Goal: Task Accomplishment & Management: Use online tool/utility

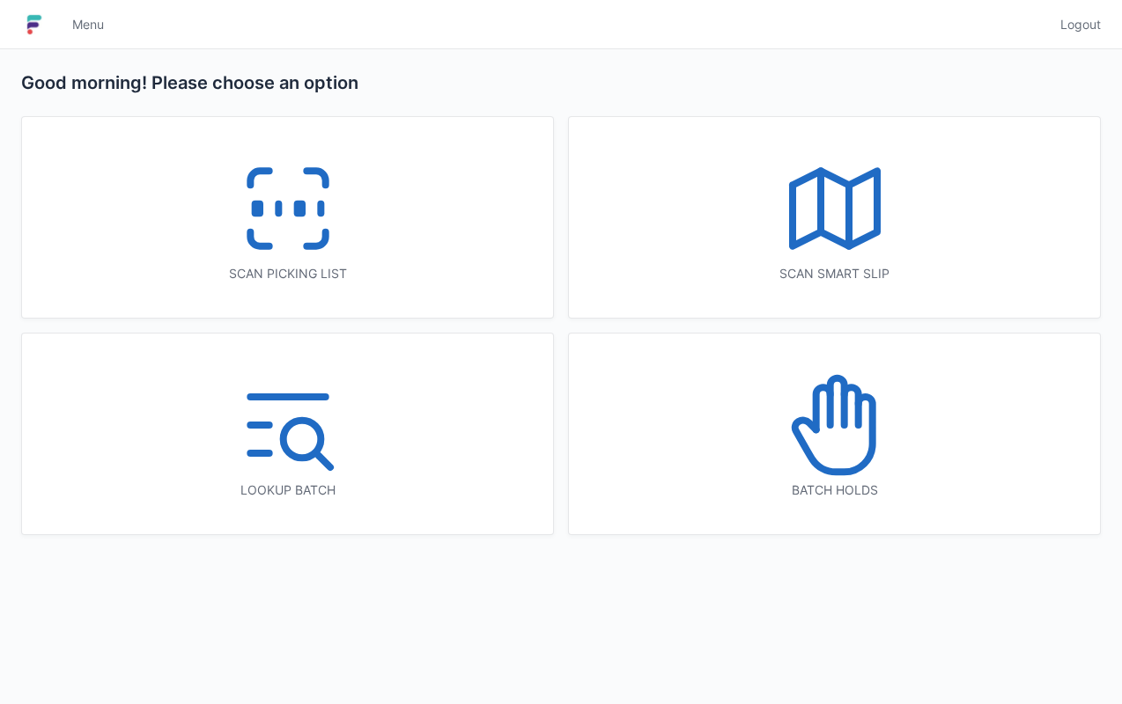
click at [433, 265] on div "Scan picking list" at bounding box center [287, 274] width 460 height 18
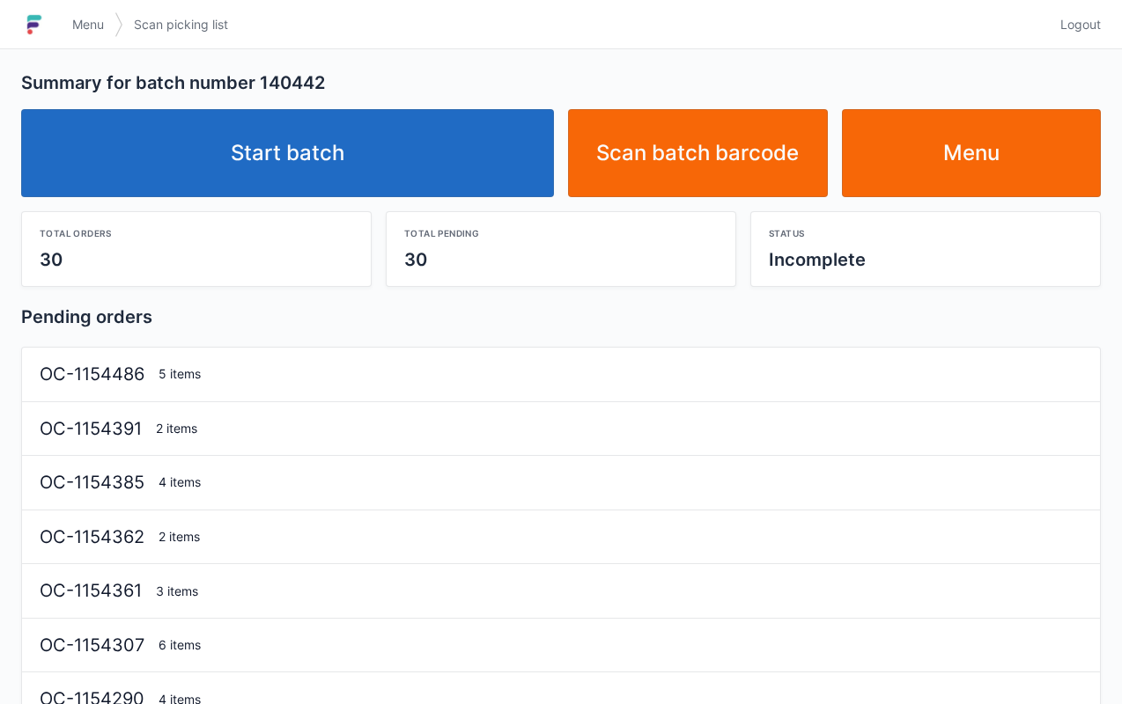
click at [313, 178] on link "Start batch" at bounding box center [287, 153] width 533 height 88
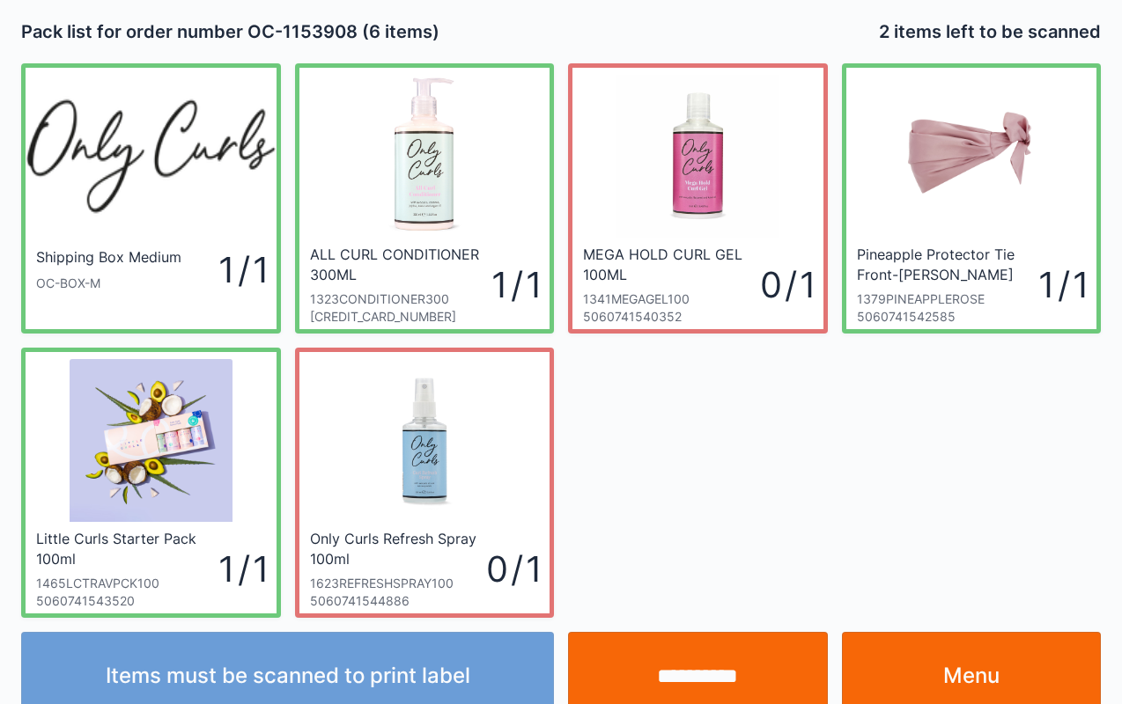
click at [664, 682] on input "**********" at bounding box center [698, 676] width 260 height 88
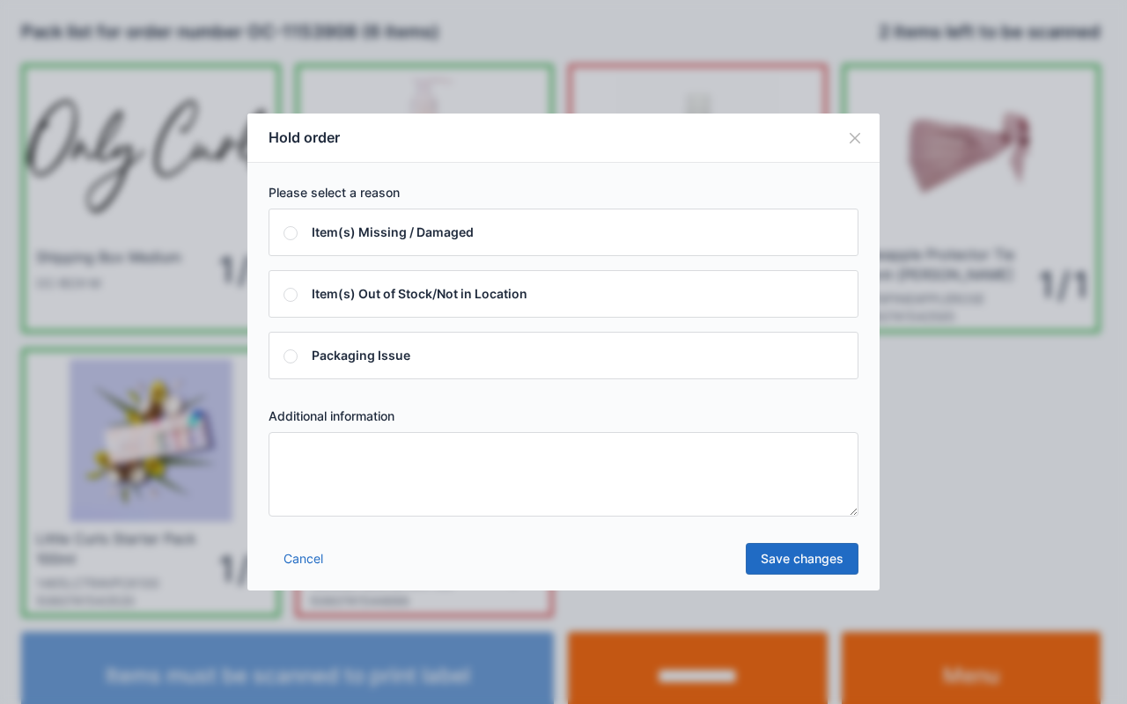
click at [572, 556] on div "Cancel Save changes" at bounding box center [563, 564] width 632 height 53
click at [595, 491] on textarea at bounding box center [564, 474] width 590 height 85
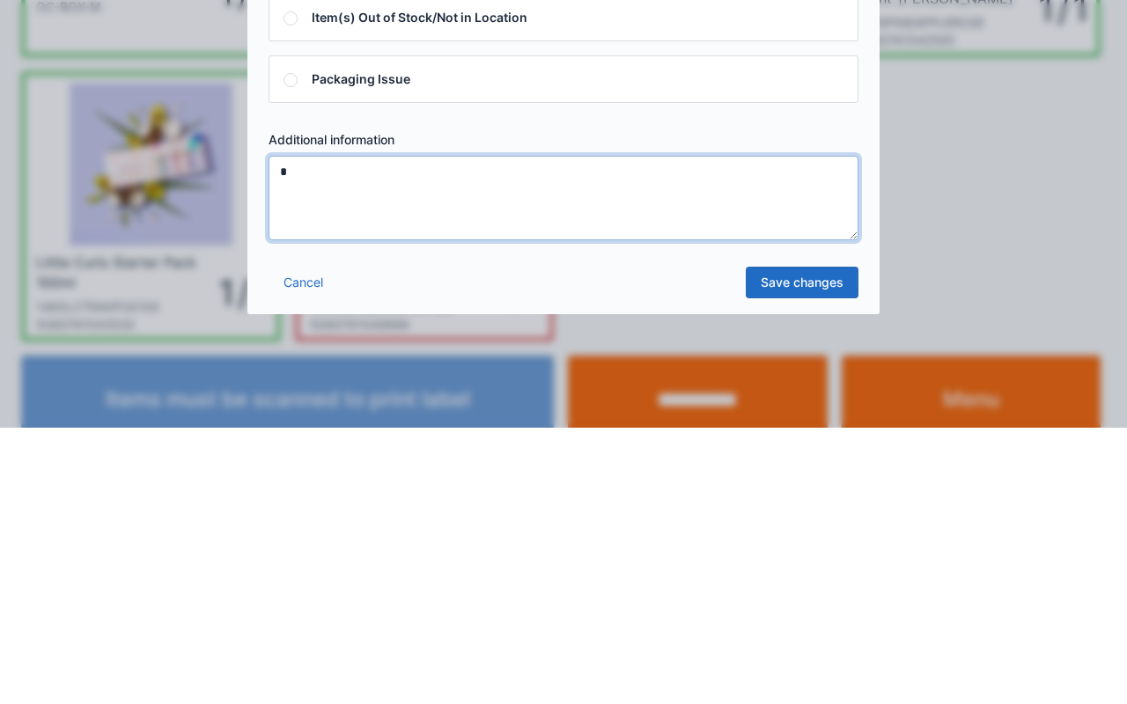
type textarea "*"
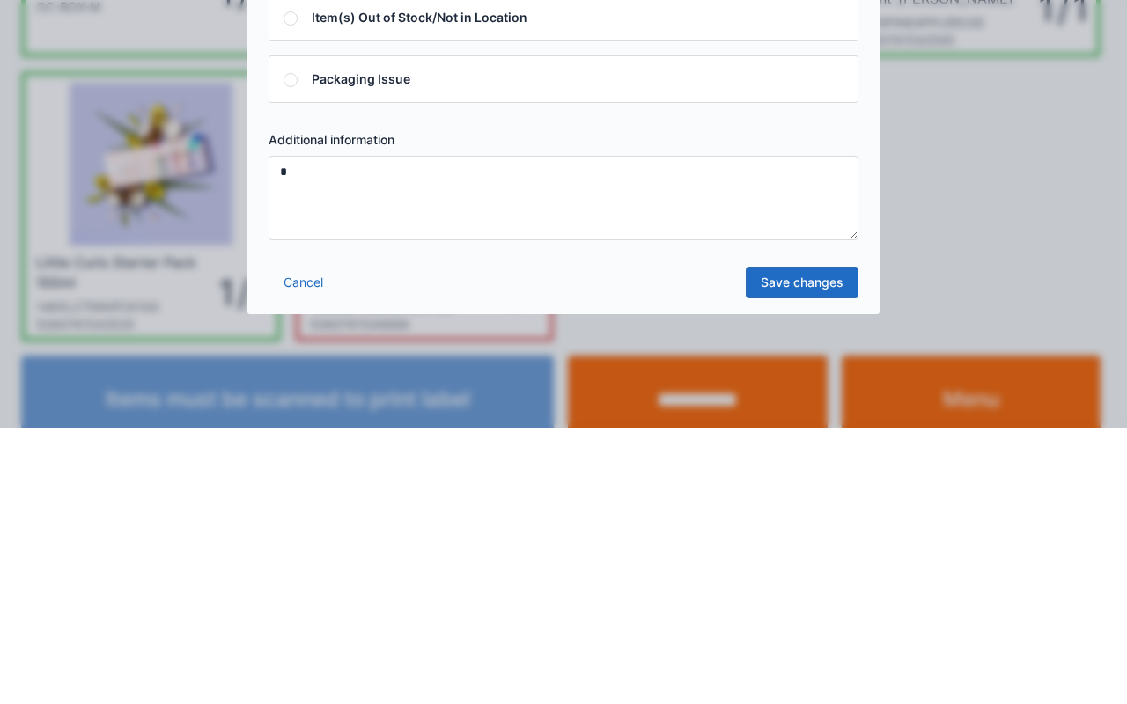
click at [784, 564] on link "Save changes" at bounding box center [802, 559] width 113 height 32
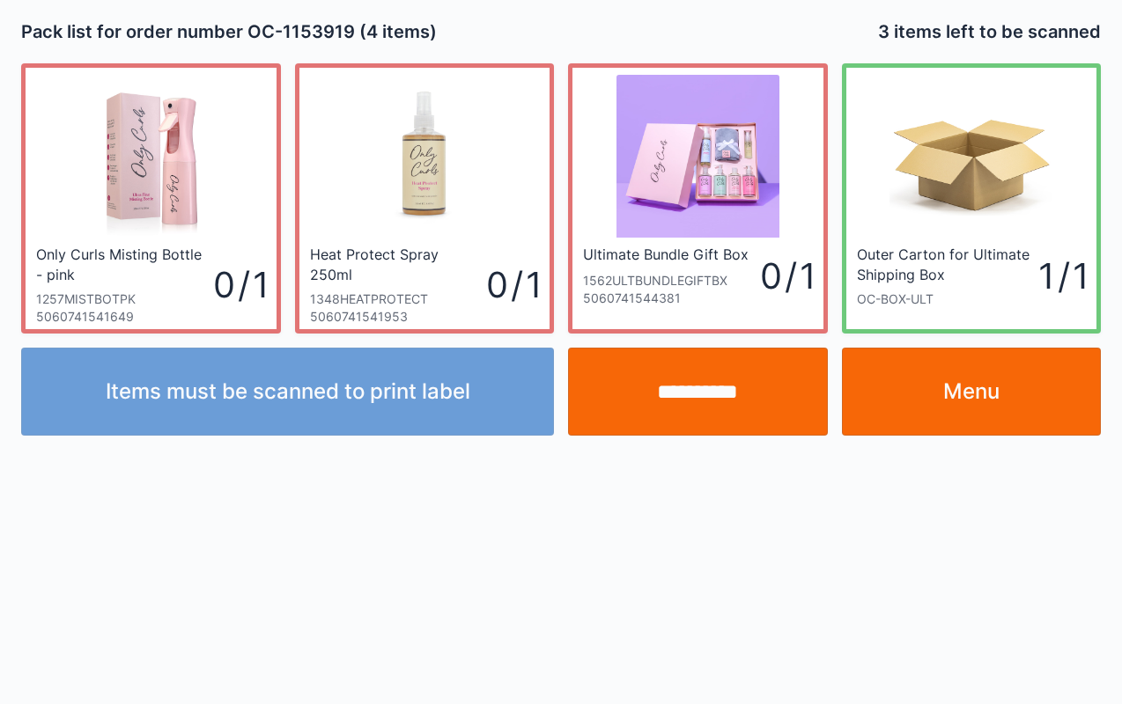
click at [764, 412] on input "**********" at bounding box center [698, 392] width 260 height 88
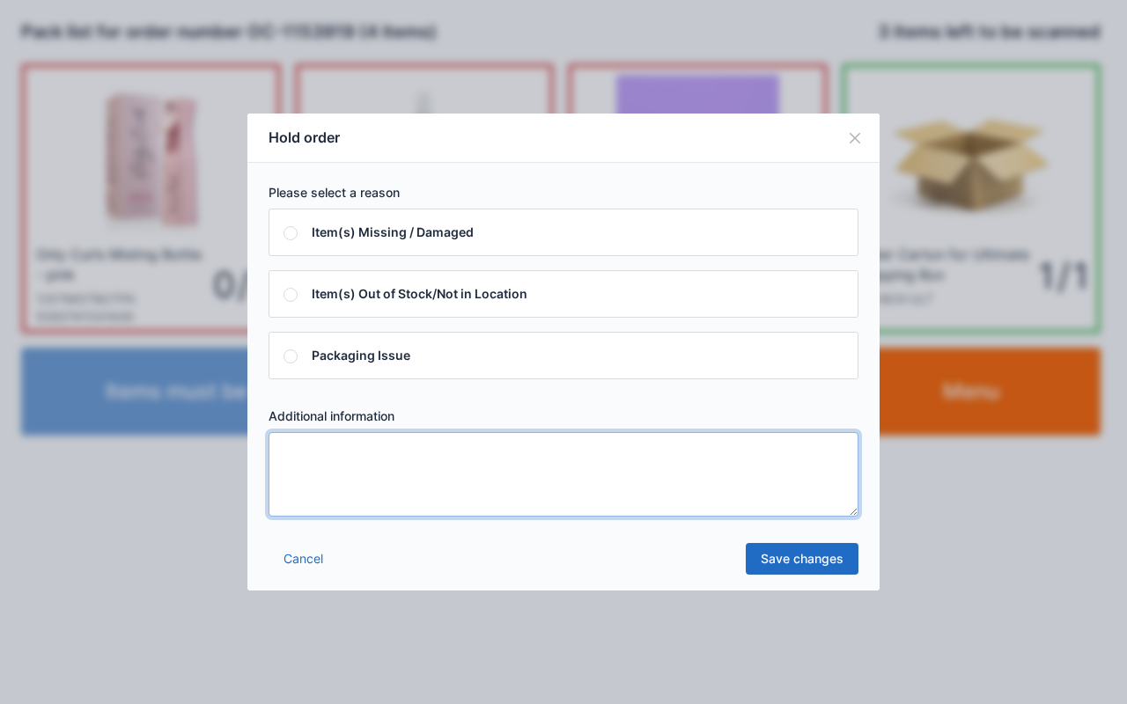
click at [539, 454] on textarea at bounding box center [564, 474] width 590 height 85
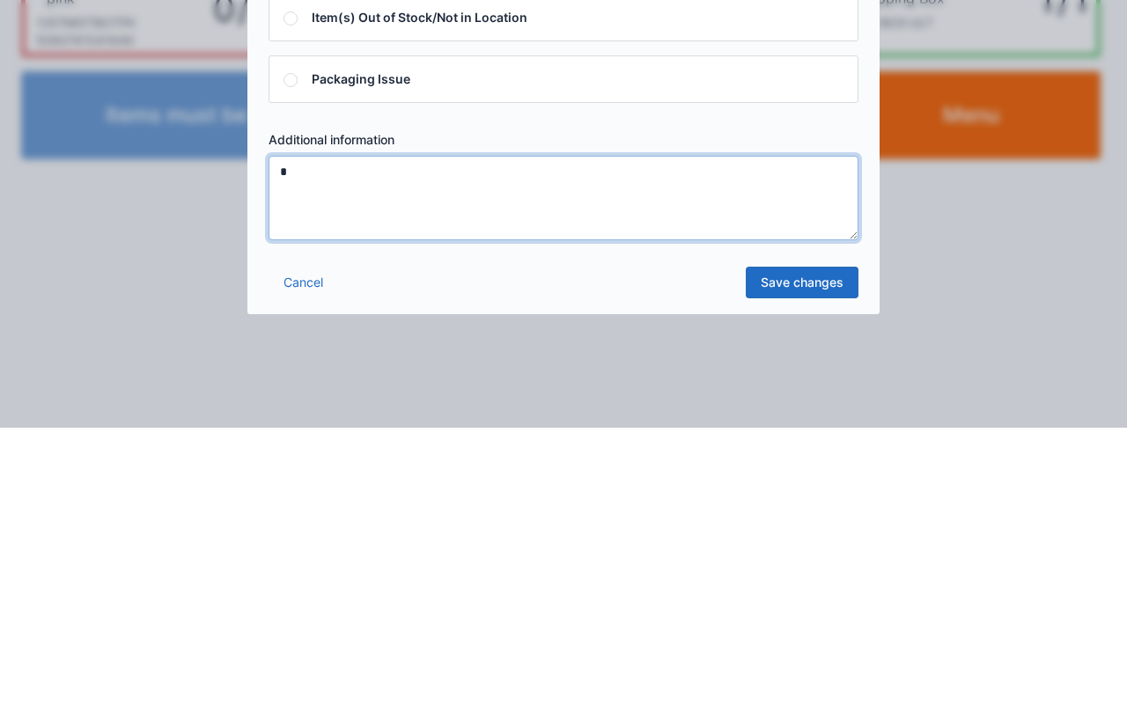
type textarea "*"
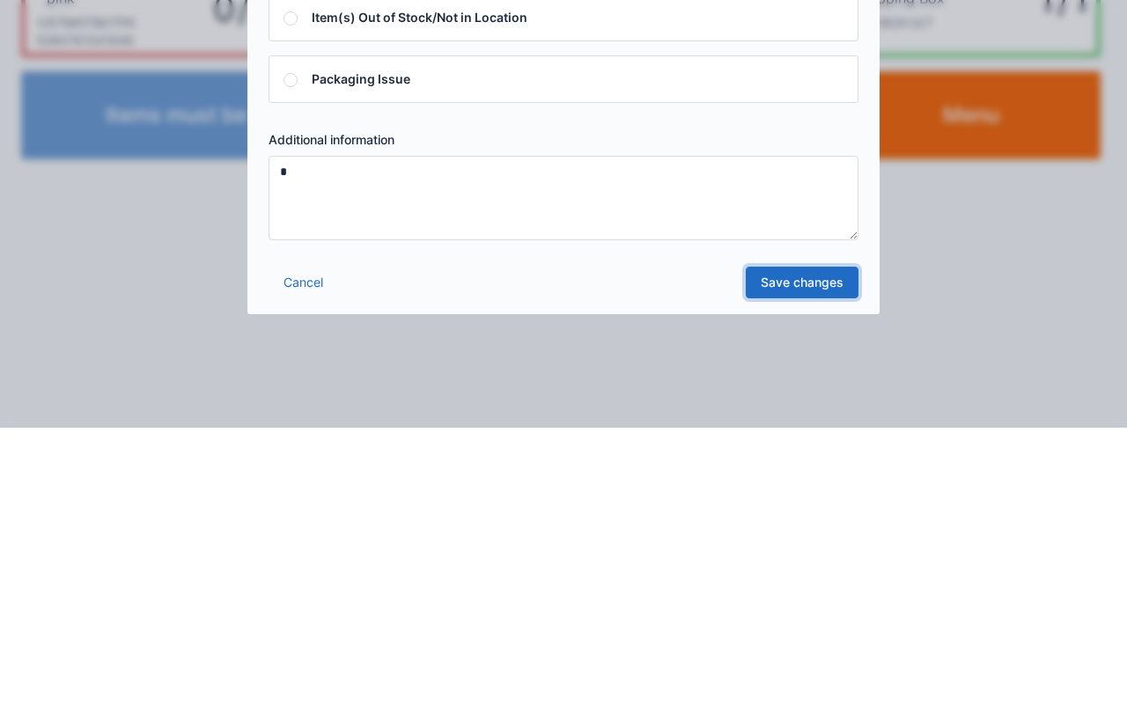
click at [802, 543] on link "Save changes" at bounding box center [802, 559] width 113 height 32
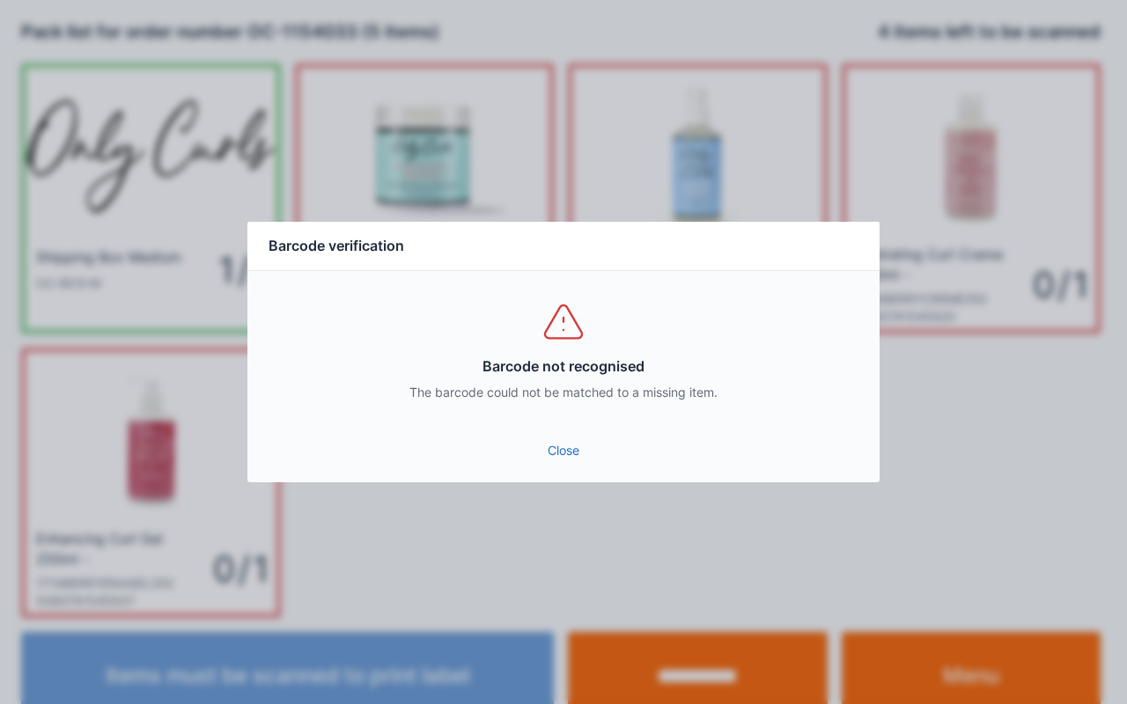
click at [553, 465] on link "Close" at bounding box center [563, 451] width 604 height 32
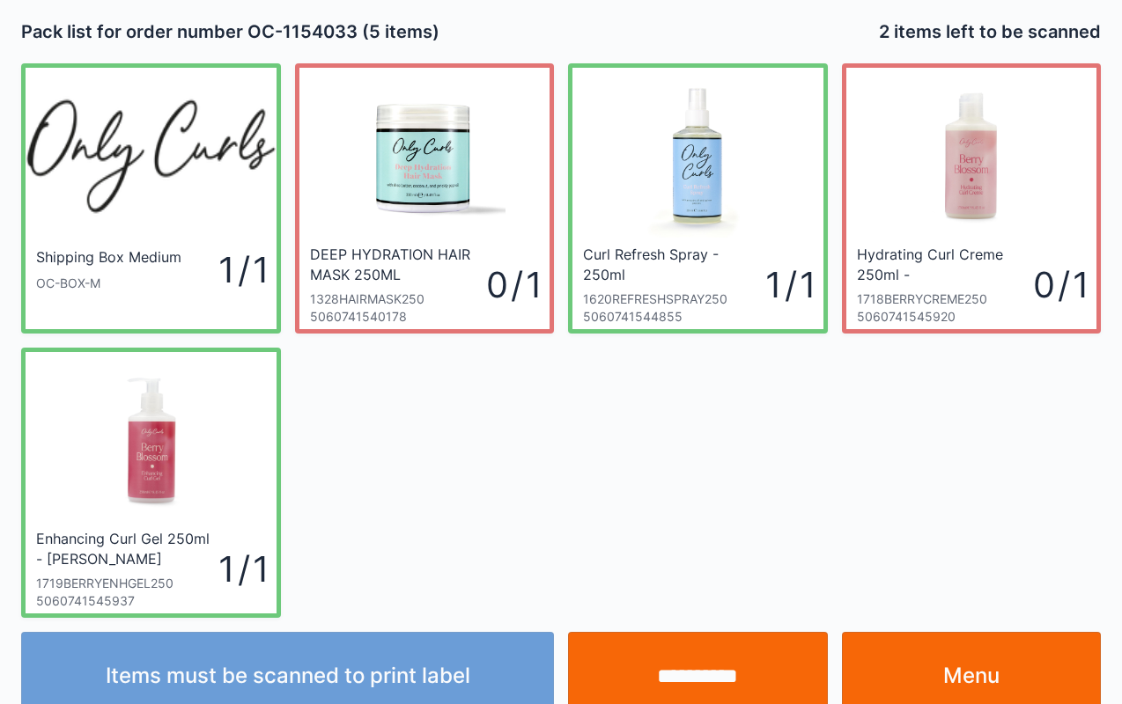
click at [642, 651] on input "**********" at bounding box center [698, 676] width 260 height 88
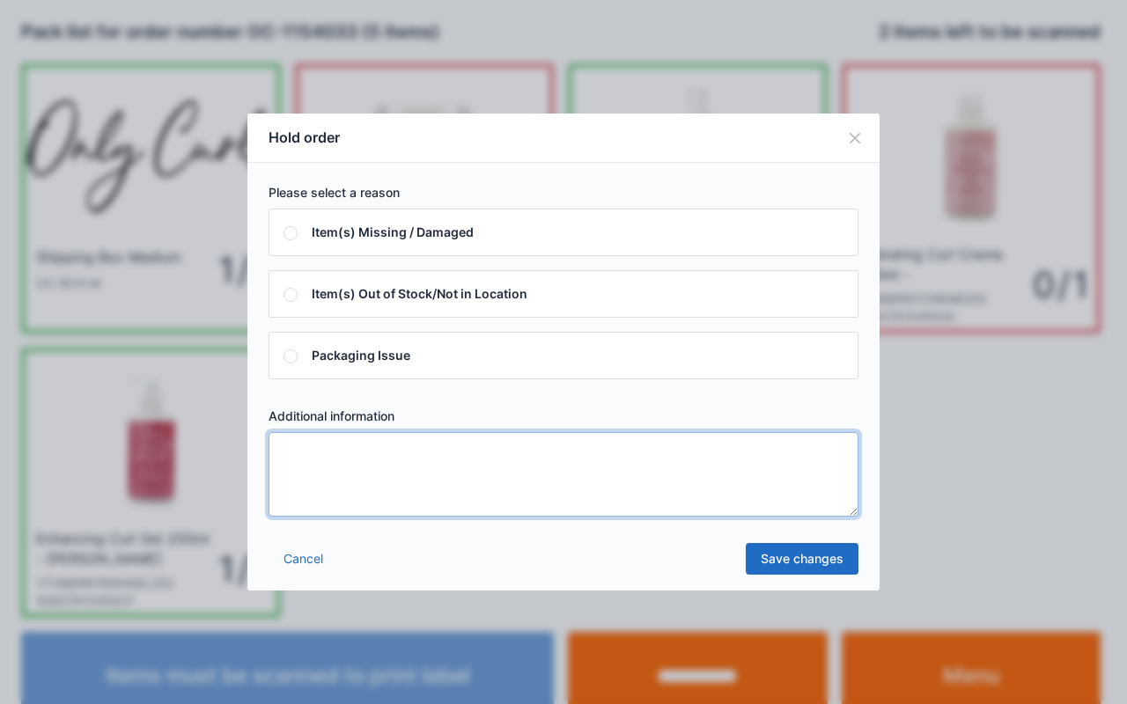
click at [505, 456] on textarea at bounding box center [564, 474] width 590 height 85
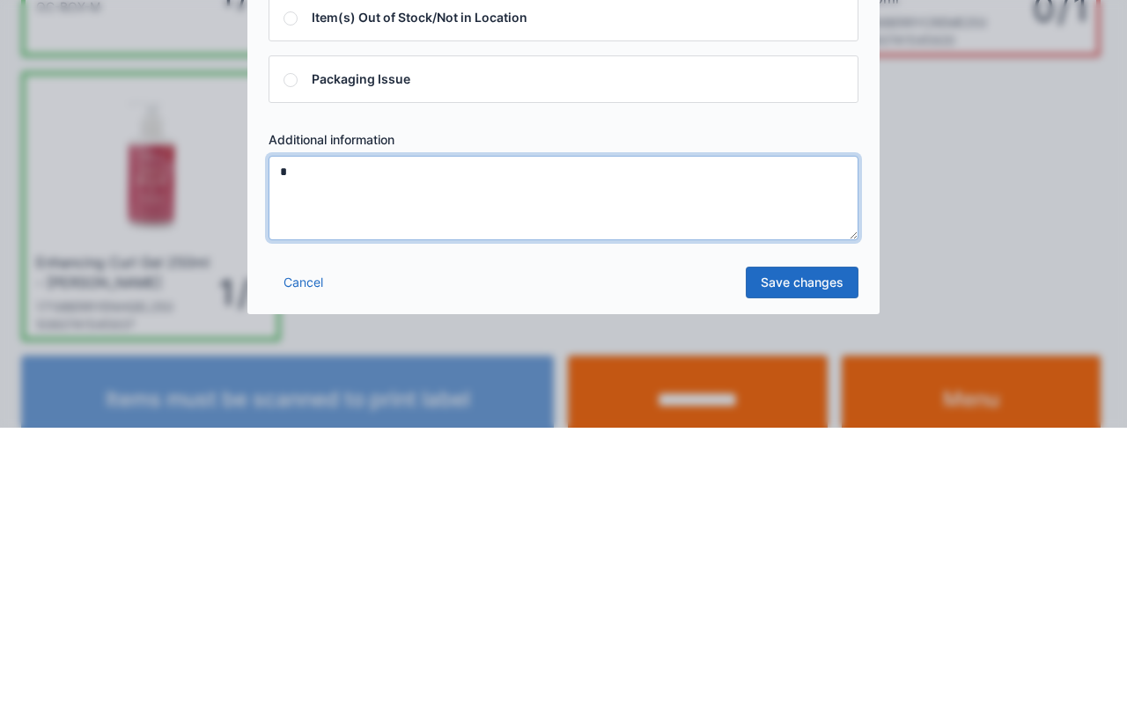
type textarea "*"
click at [796, 558] on link "Save changes" at bounding box center [802, 559] width 113 height 32
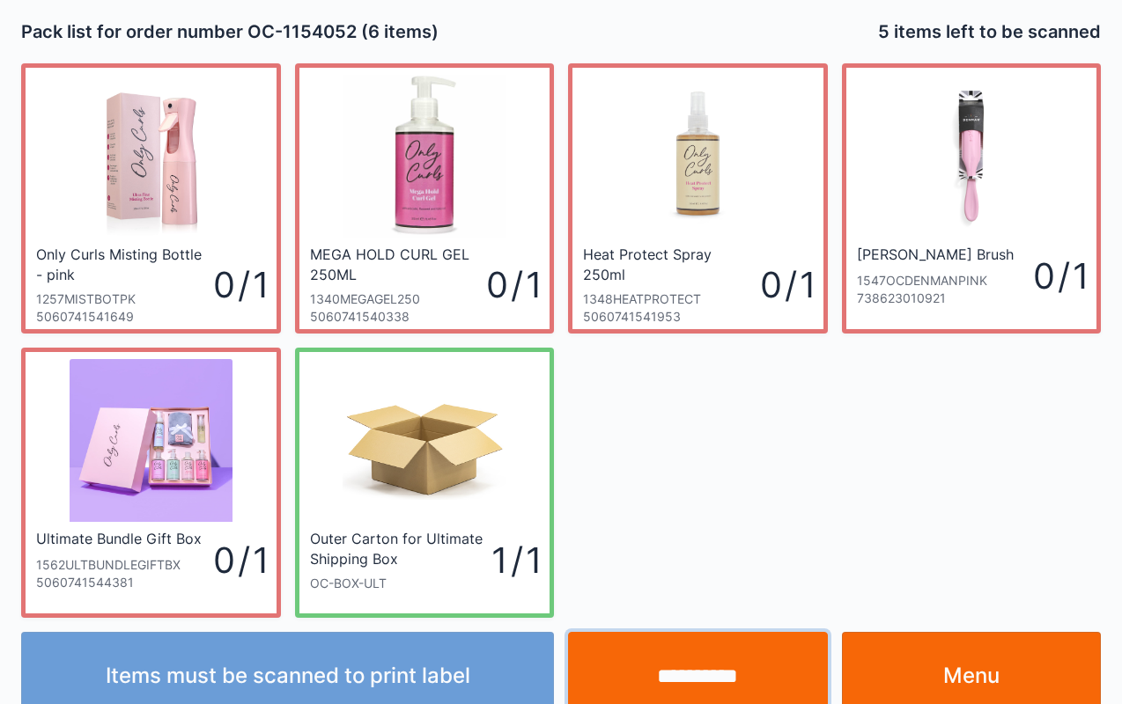
click at [758, 666] on input "**********" at bounding box center [698, 676] width 260 height 88
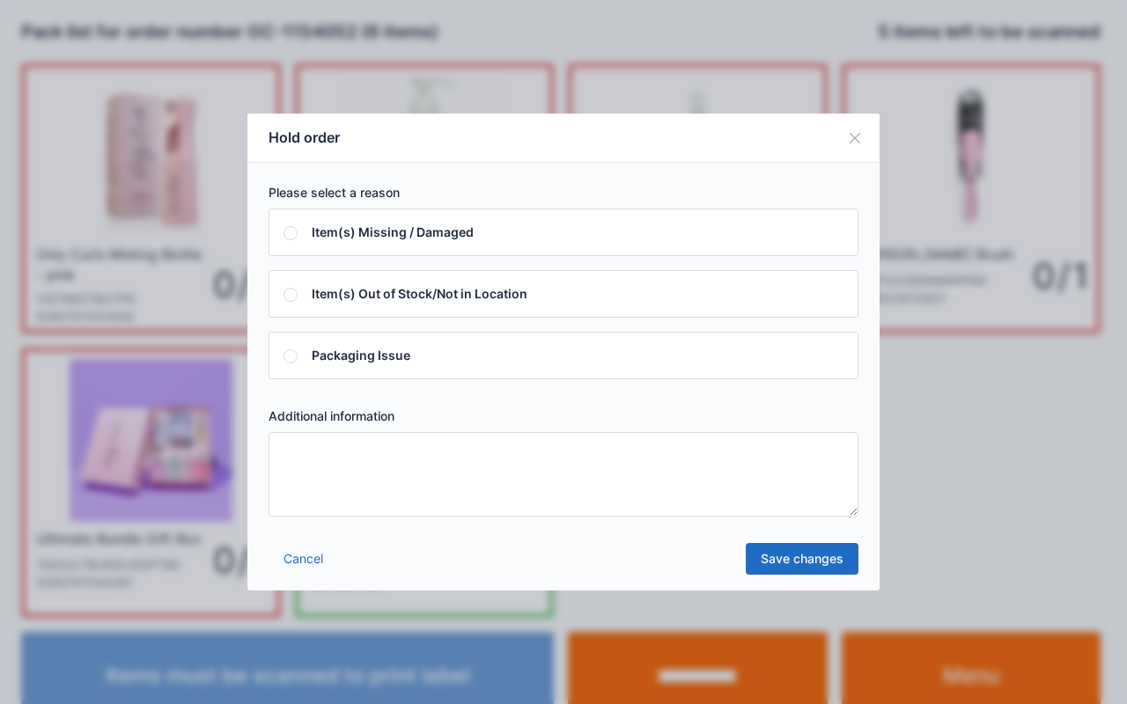
click at [577, 454] on textarea at bounding box center [564, 474] width 590 height 85
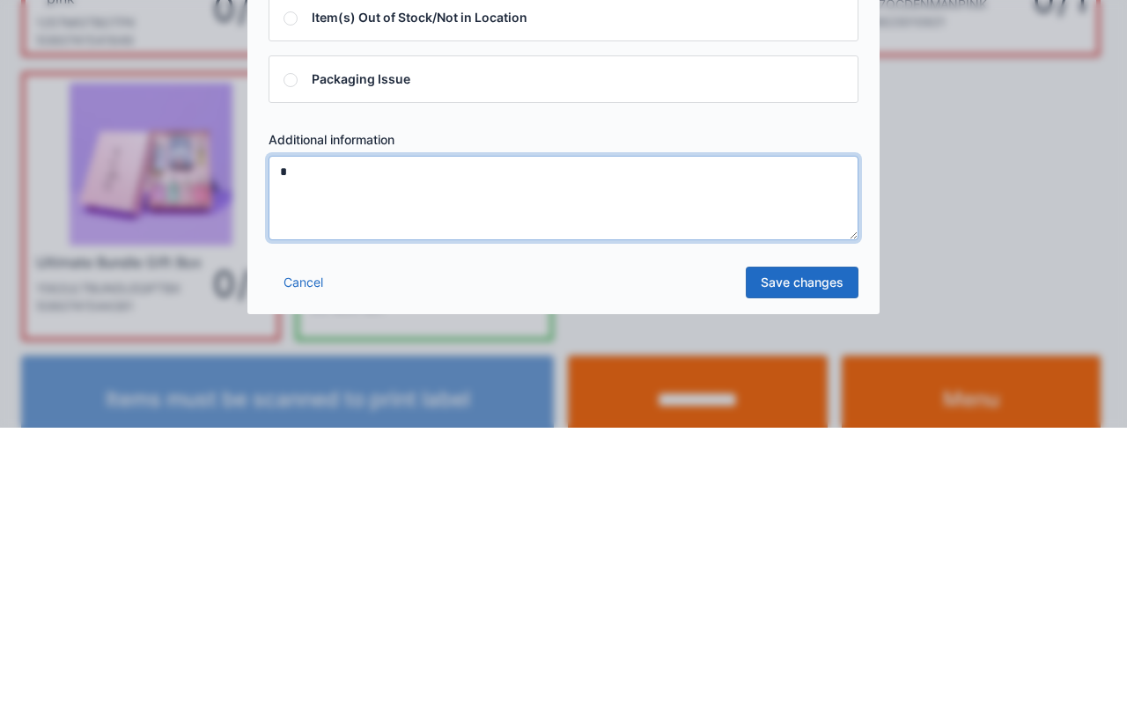
type textarea "*"
click at [830, 558] on link "Save changes" at bounding box center [802, 559] width 113 height 32
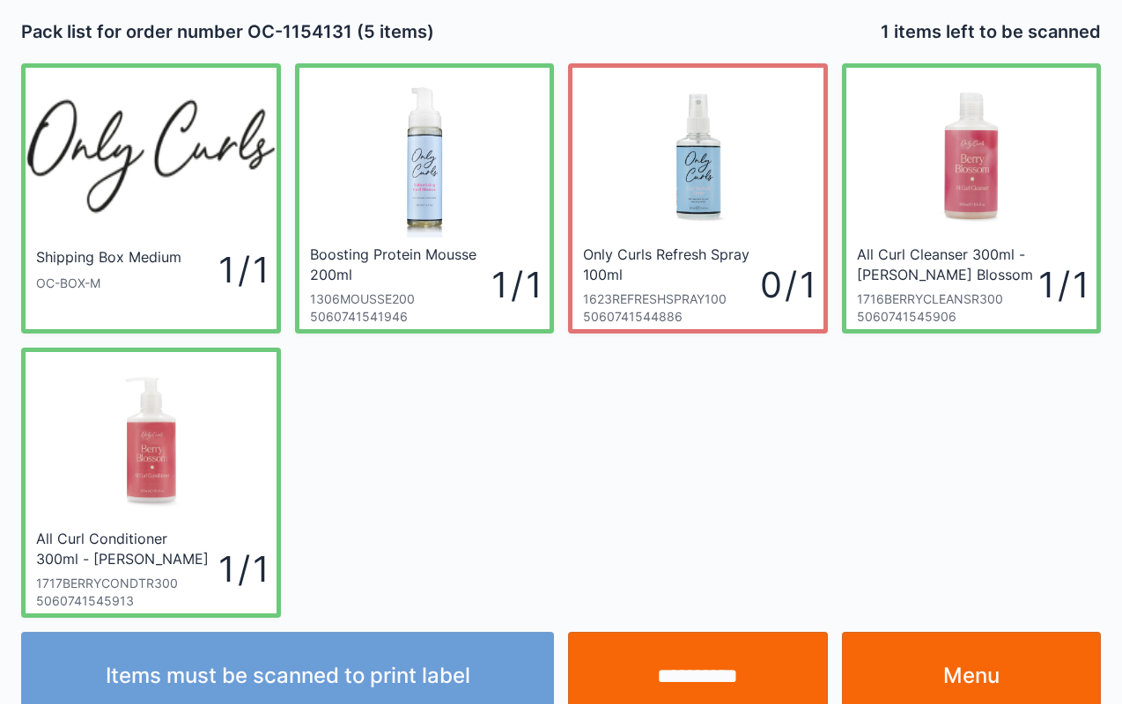
click at [654, 694] on input "**********" at bounding box center [698, 676] width 260 height 88
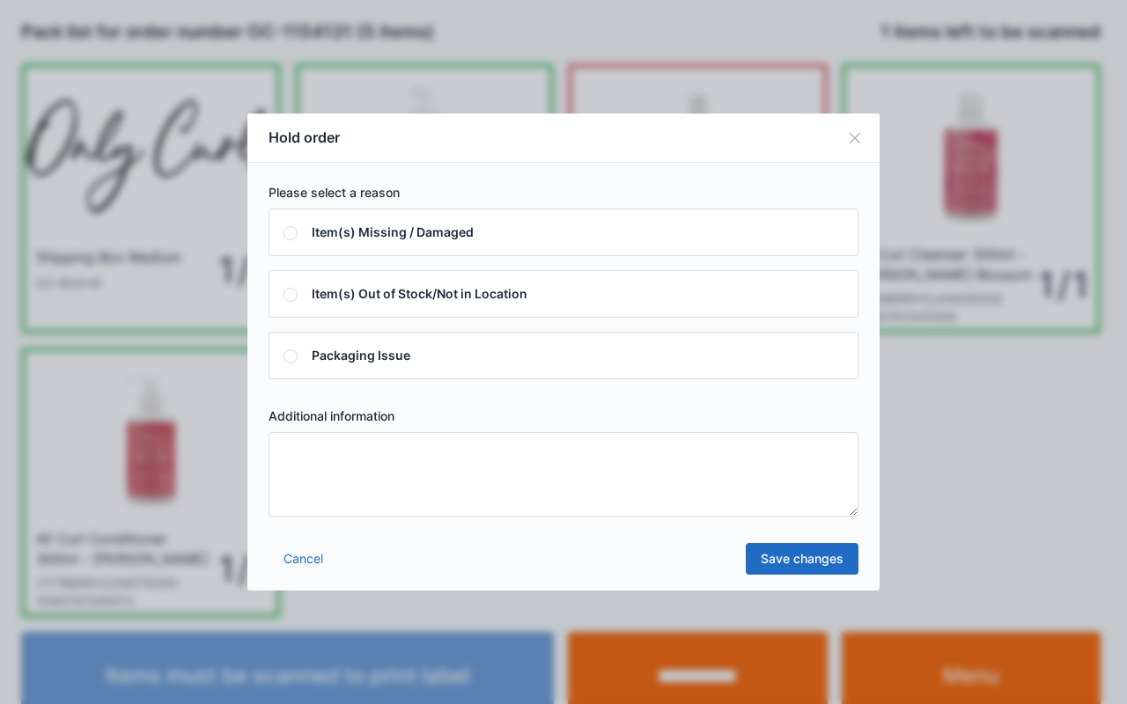
click at [460, 486] on textarea at bounding box center [564, 474] width 590 height 85
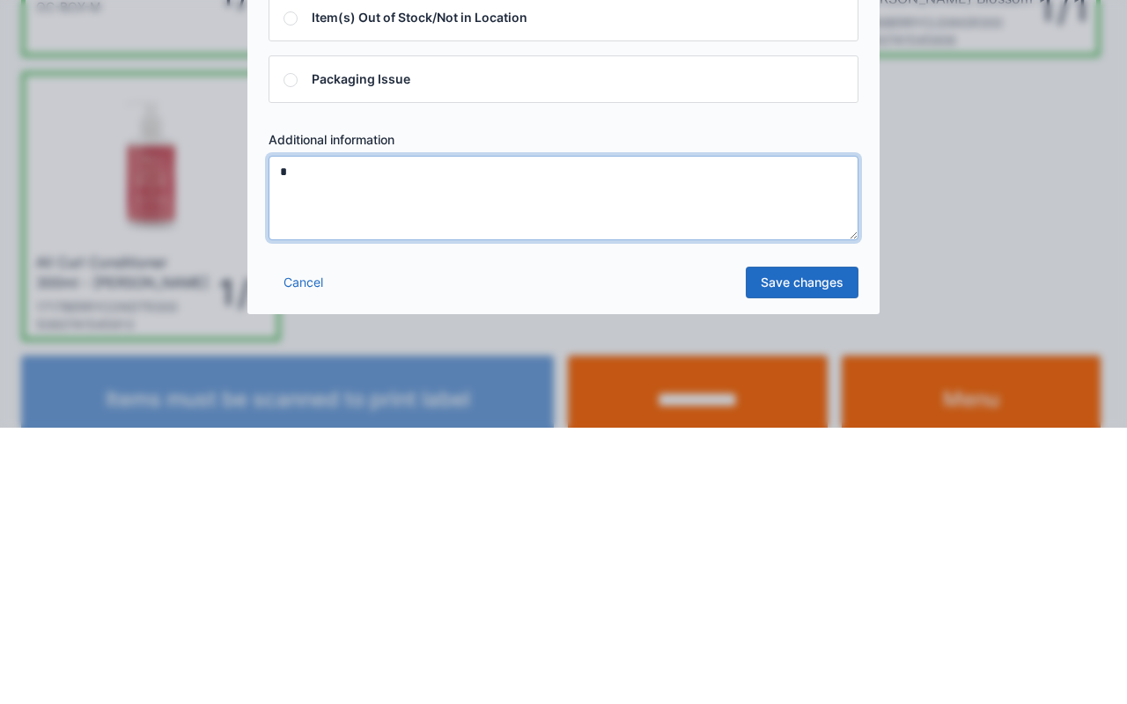
type textarea "*"
click at [798, 561] on link "Save changes" at bounding box center [802, 559] width 113 height 32
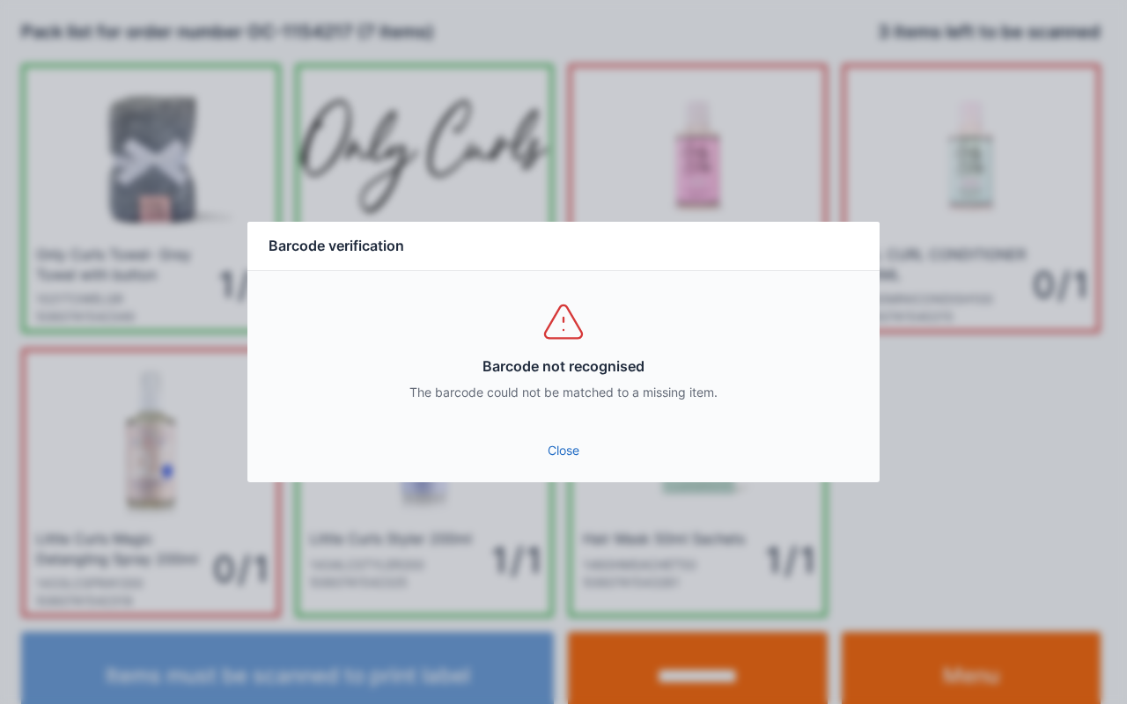
click at [552, 459] on link "Close" at bounding box center [563, 451] width 604 height 32
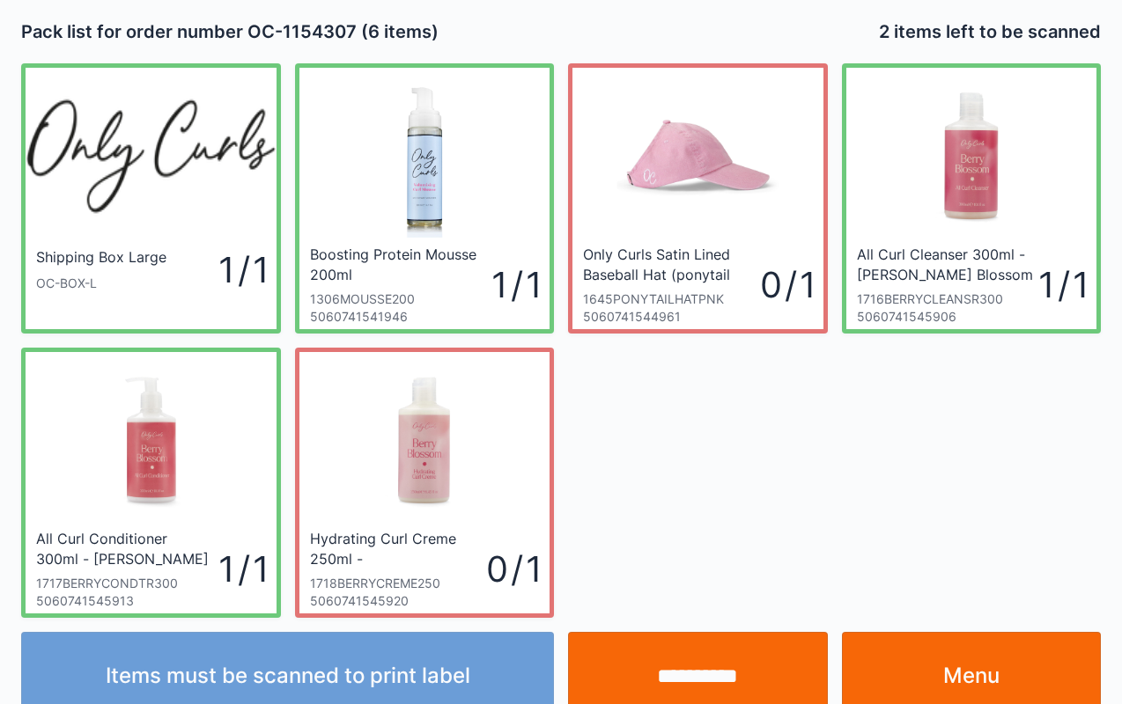
click at [700, 658] on input "**********" at bounding box center [698, 676] width 260 height 88
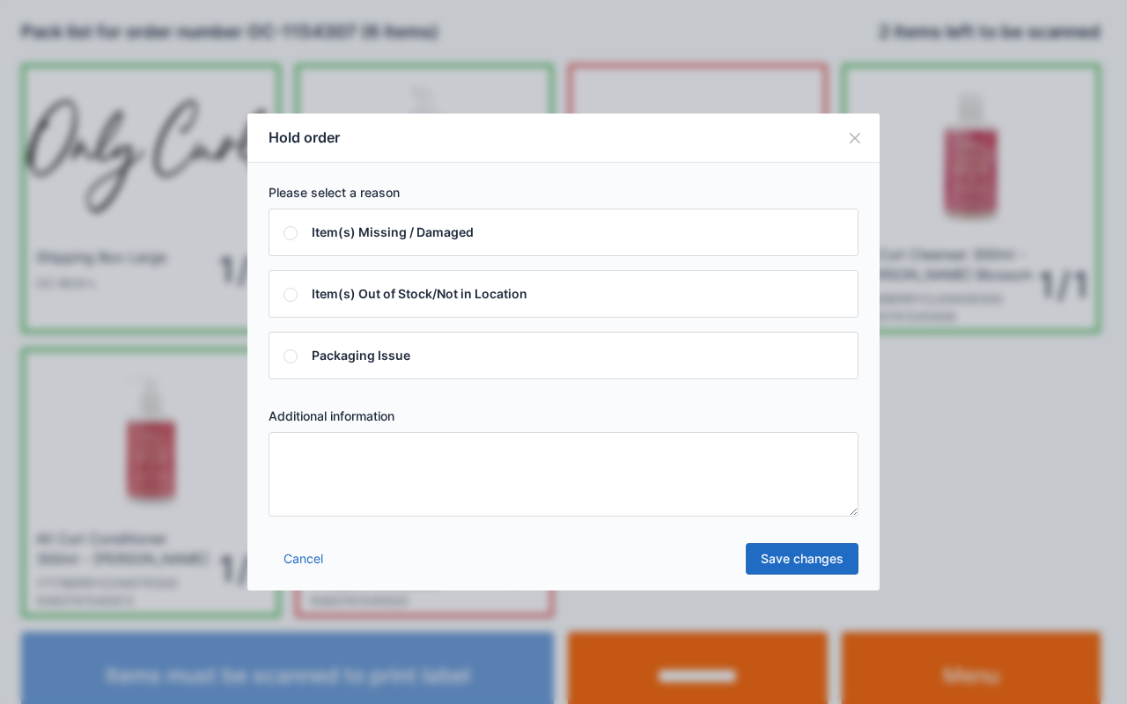
click at [579, 513] on textarea at bounding box center [564, 474] width 590 height 85
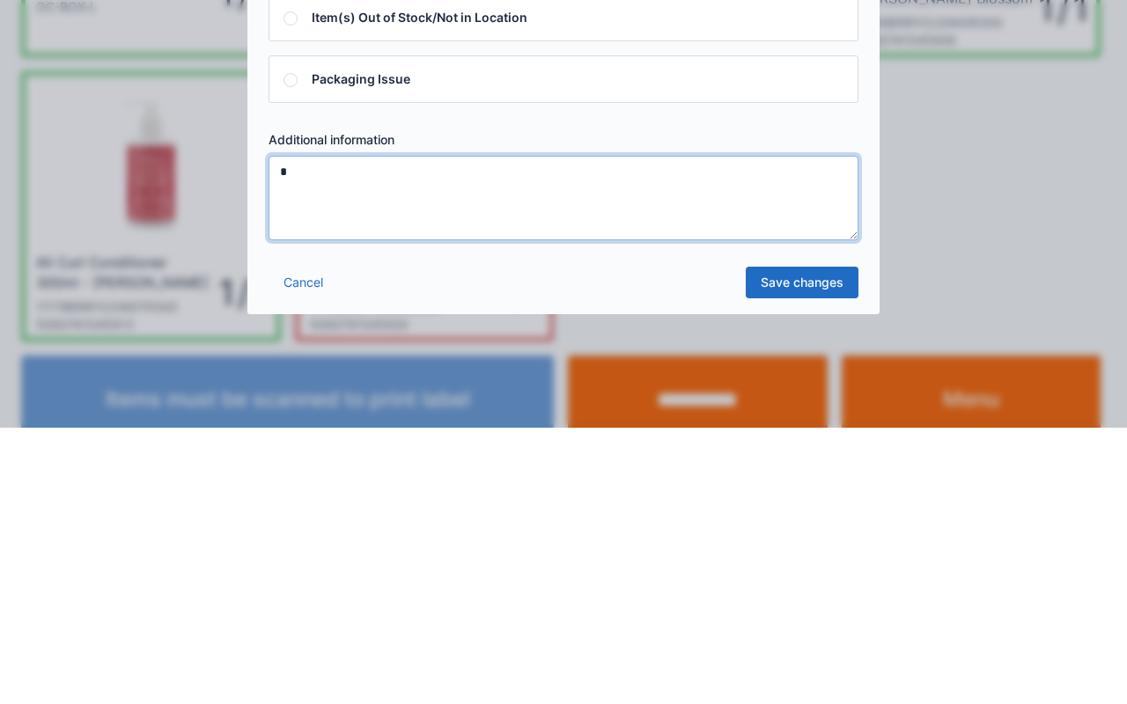
type textarea "*"
click at [811, 560] on link "Save changes" at bounding box center [802, 559] width 113 height 32
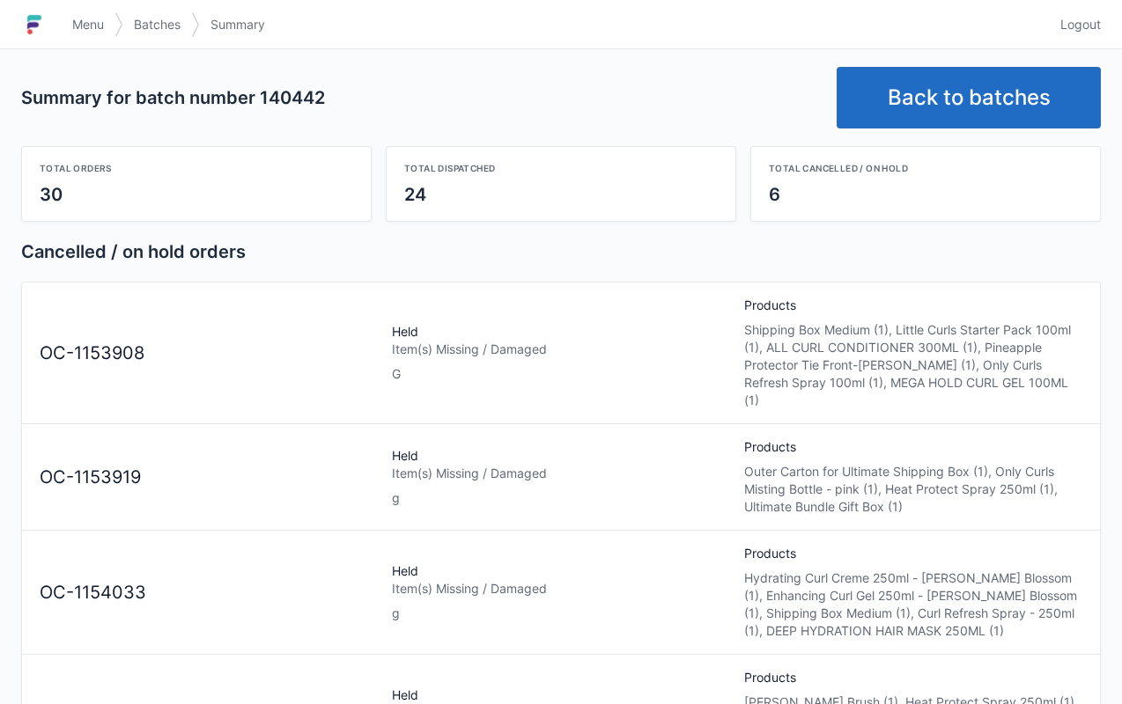
click at [996, 106] on link "Back to batches" at bounding box center [968, 98] width 264 height 62
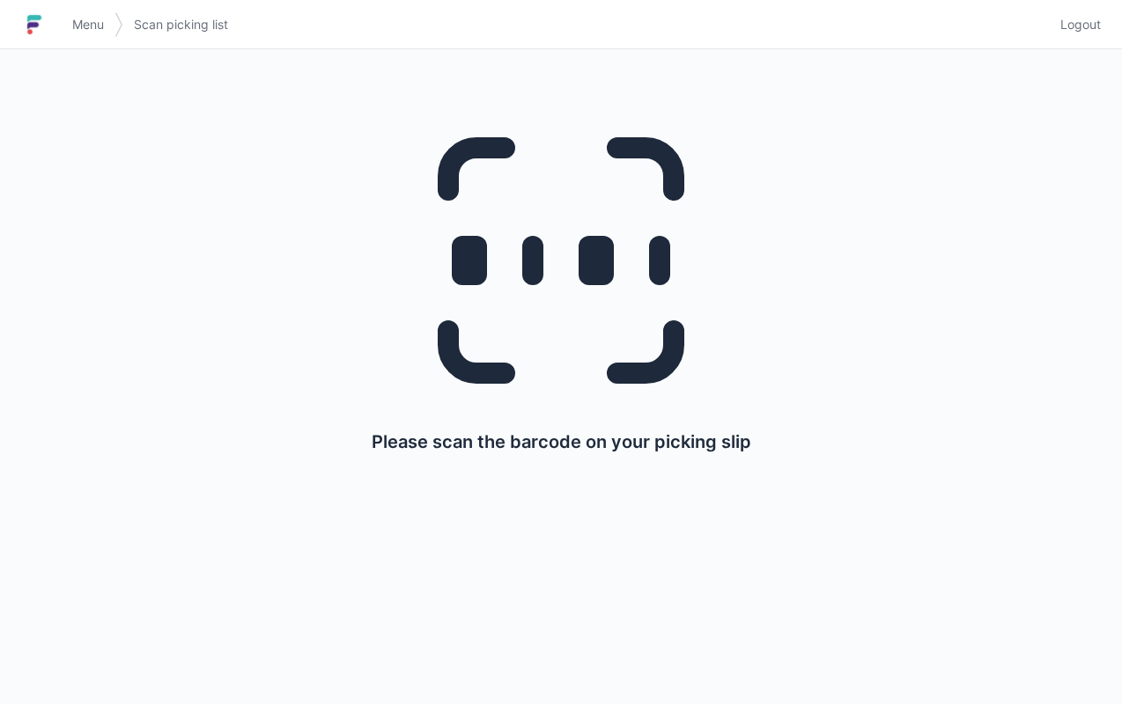
click at [77, 28] on span "Menu" at bounding box center [88, 25] width 32 height 18
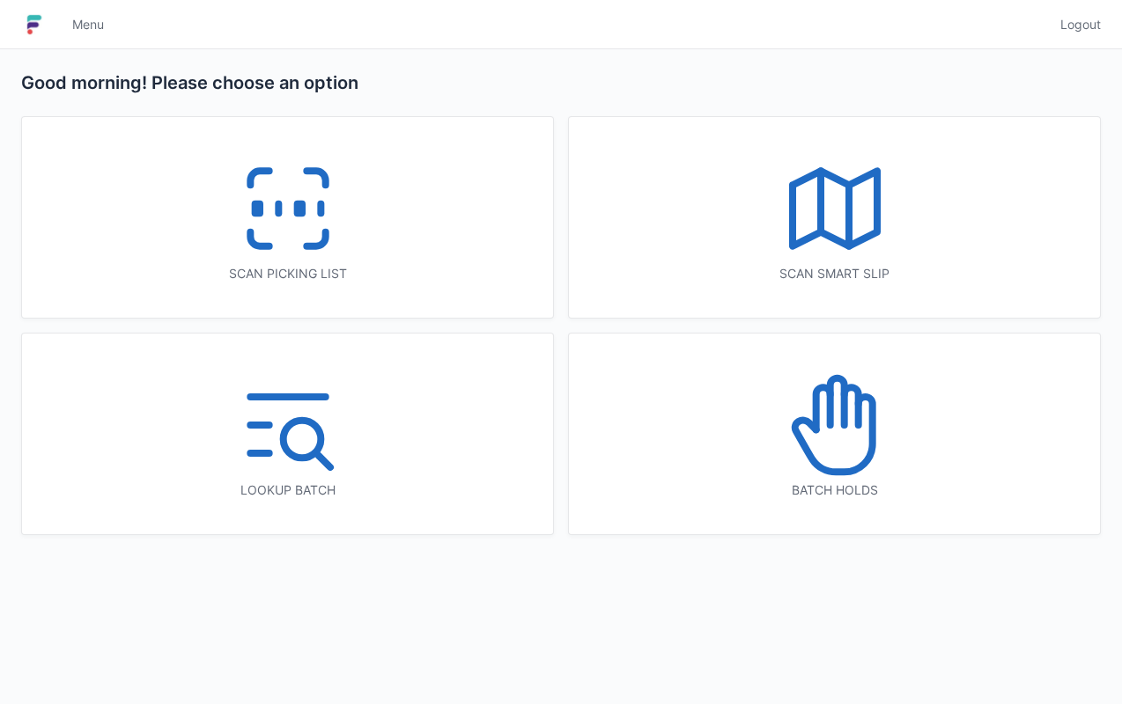
click at [278, 342] on div "Lookup batch" at bounding box center [287, 434] width 531 height 201
click at [853, 458] on icon at bounding box center [834, 425] width 113 height 113
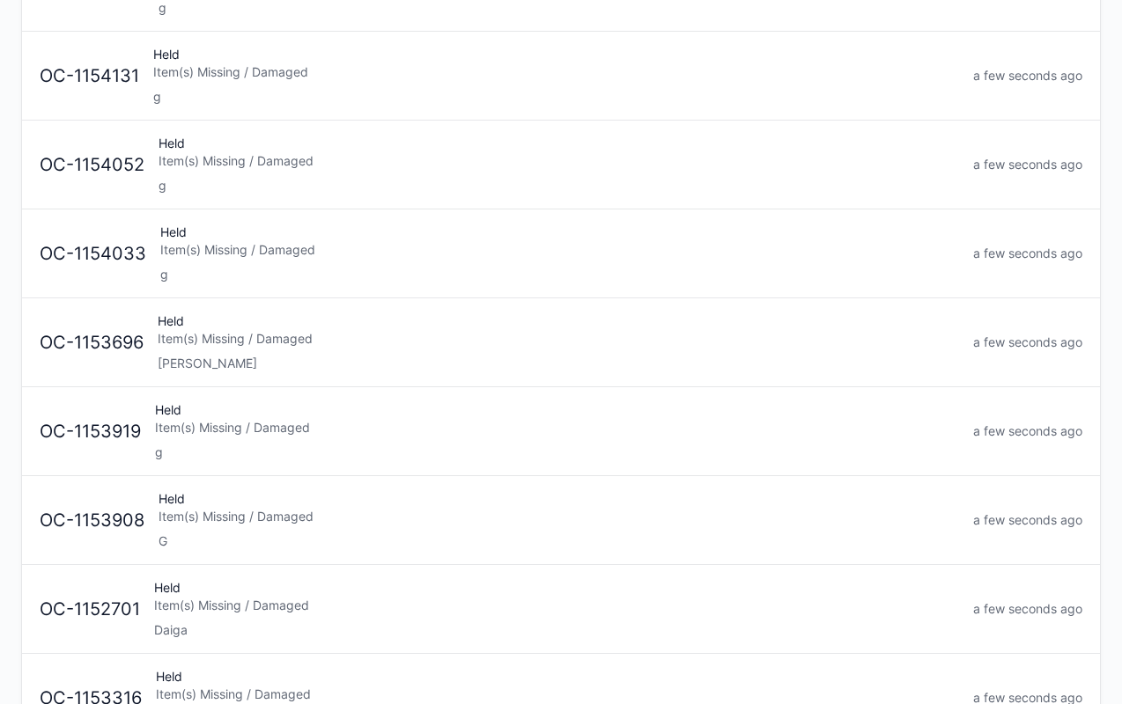
scroll to position [262, 0]
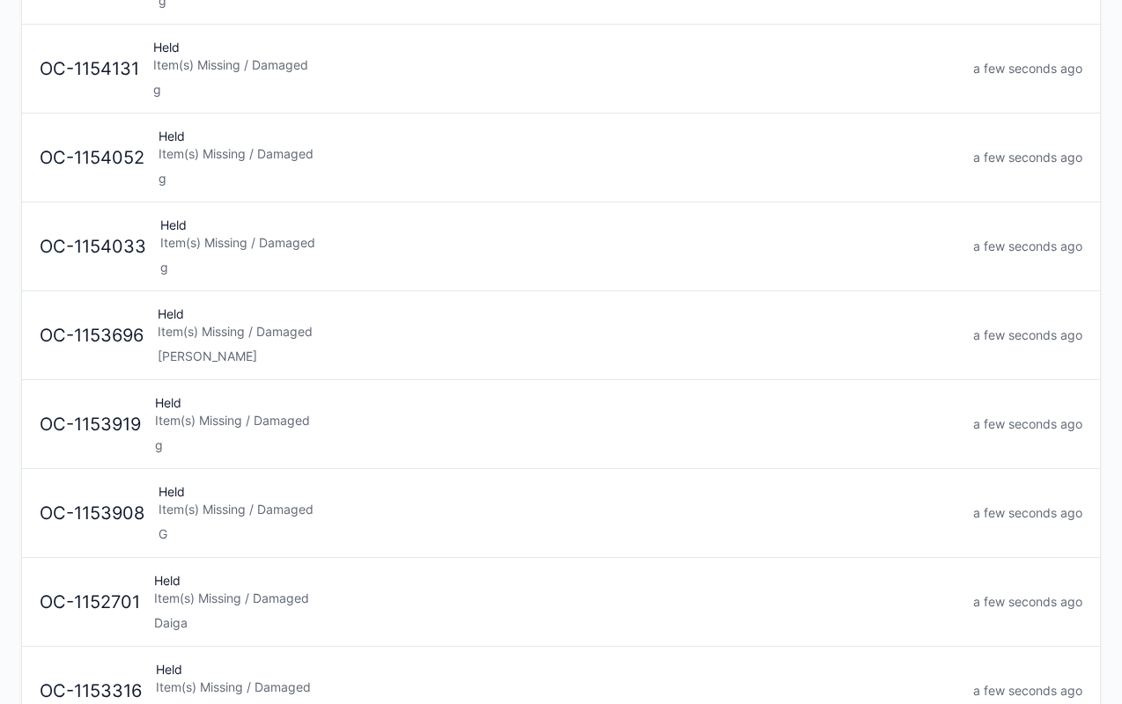
click at [306, 424] on div "Item(s) Missing / Damaged" at bounding box center [557, 421] width 804 height 18
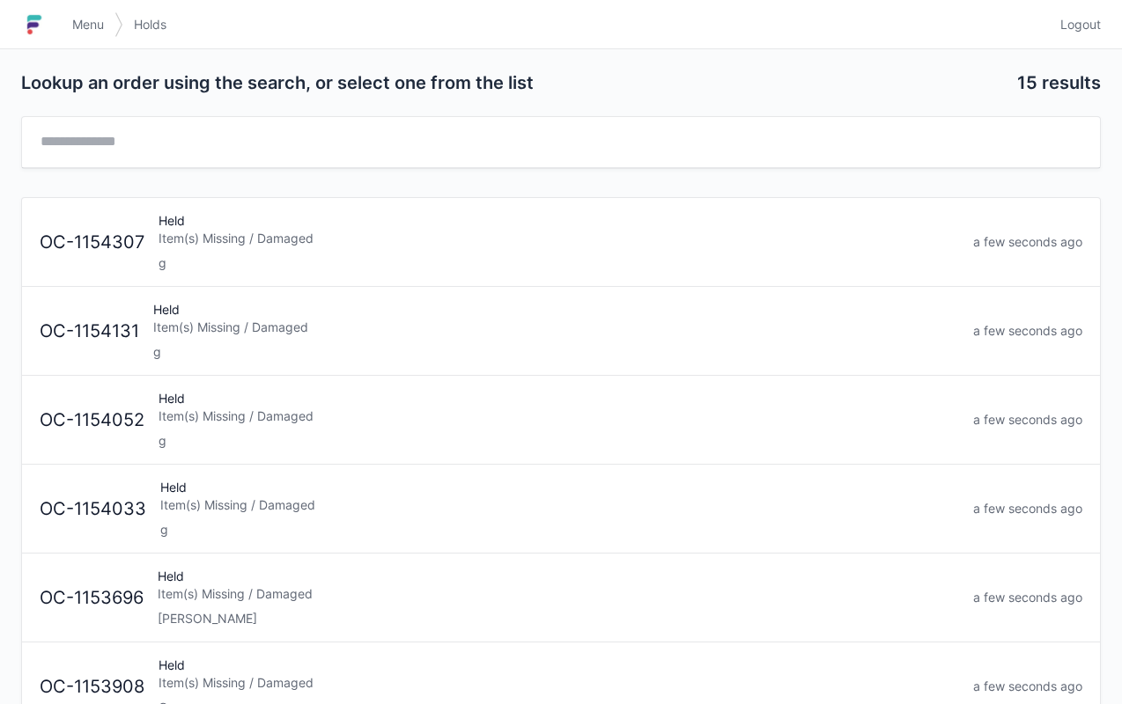
click at [343, 435] on div "g" at bounding box center [558, 441] width 800 height 18
click at [352, 239] on div "Item(s) Missing / Damaged" at bounding box center [558, 239] width 800 height 18
click at [283, 259] on div "g" at bounding box center [556, 263] width 806 height 18
click at [350, 264] on div "g" at bounding box center [556, 263] width 806 height 18
click at [242, 239] on div "Item(s) Missing / Damaged" at bounding box center [556, 239] width 806 height 18
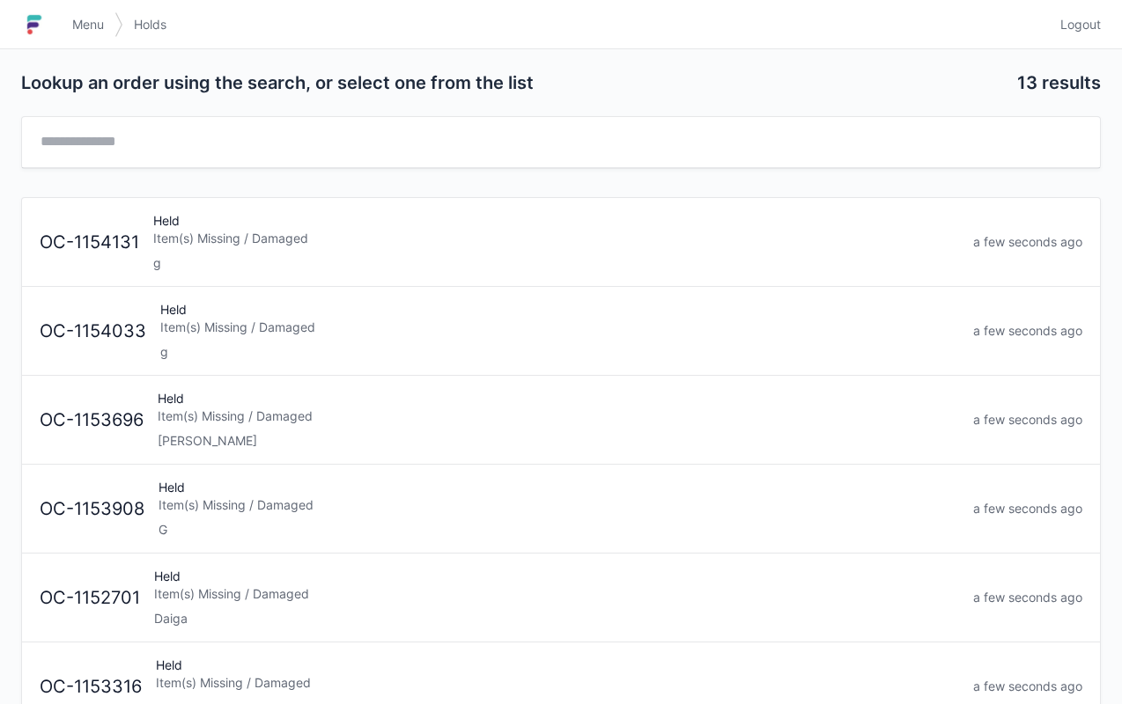
click at [252, 343] on div "g" at bounding box center [559, 352] width 798 height 18
click at [257, 347] on div "g" at bounding box center [559, 352] width 798 height 18
click at [261, 328] on div "Item(s) Missing / Damaged" at bounding box center [559, 328] width 798 height 18
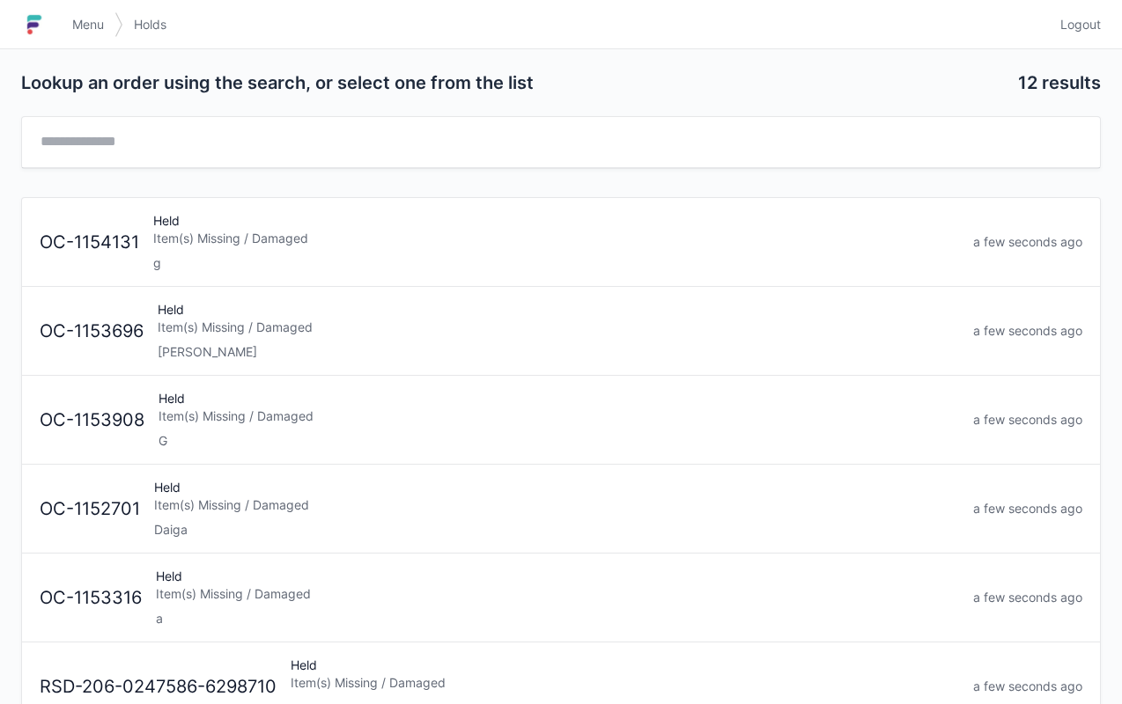
click at [294, 239] on div "Item(s) Missing / Damaged" at bounding box center [556, 239] width 806 height 18
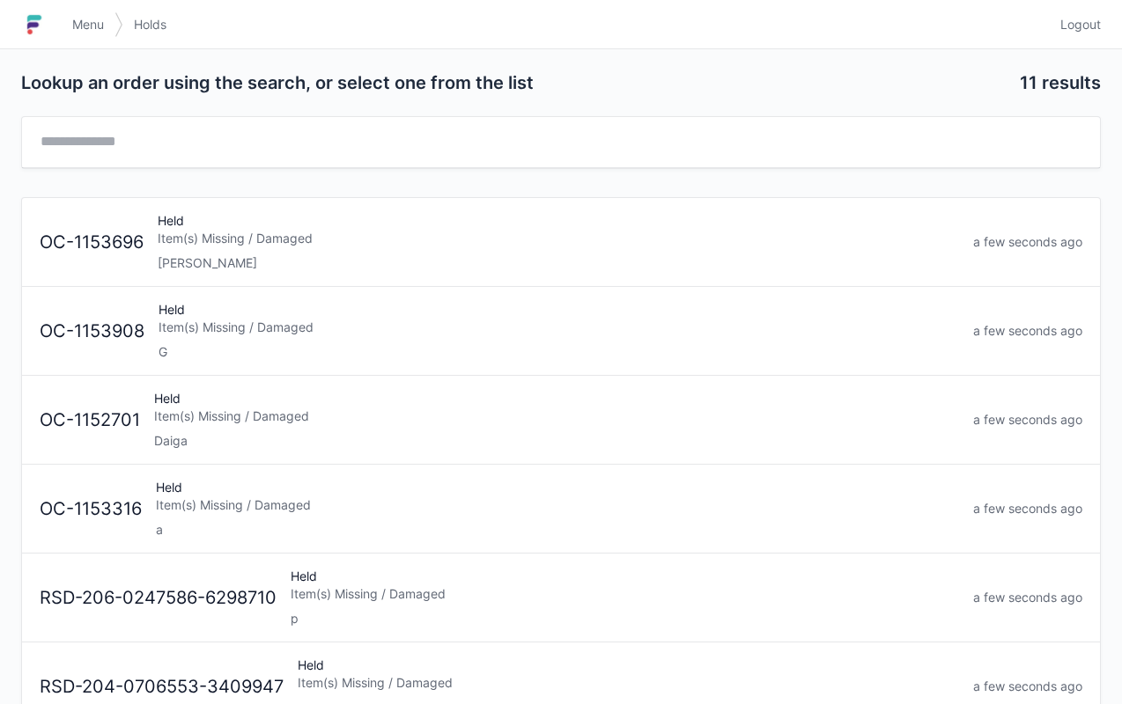
click at [408, 319] on div "Item(s) Missing / Damaged" at bounding box center [558, 328] width 800 height 18
